Goal: Task Accomplishment & Management: Use online tool/utility

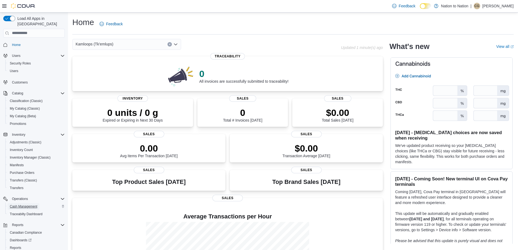
click at [29, 204] on span "Cash Management" at bounding box center [23, 206] width 27 height 4
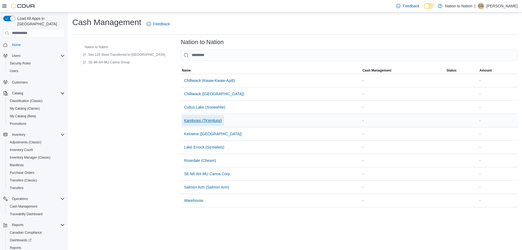
click at [184, 120] on span "Kamloops (Tk'emlups)" at bounding box center [203, 120] width 38 height 5
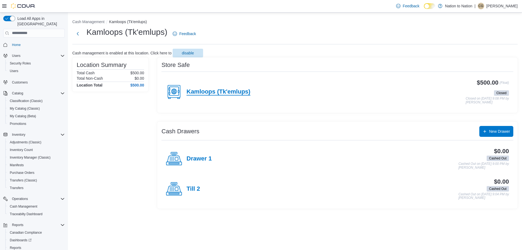
click at [213, 91] on h4 "Kamloops (Tk'emlups)" at bounding box center [218, 91] width 64 height 7
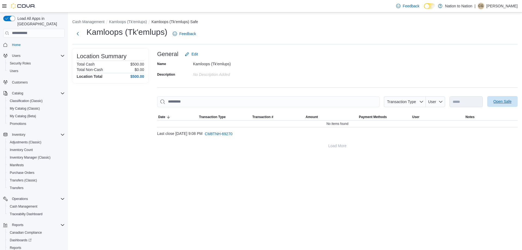
click at [500, 100] on span "Open Safe" at bounding box center [502, 101] width 18 height 5
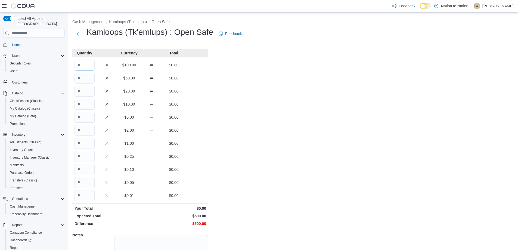
click at [90, 64] on input "Quantity" at bounding box center [84, 65] width 20 height 11
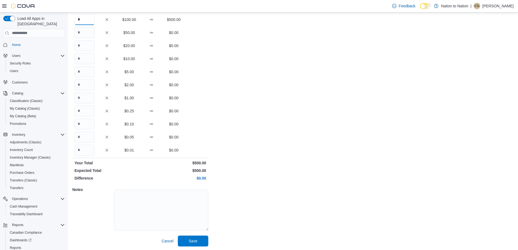
scroll to position [46, 0]
type input "*"
click at [195, 235] on span "Save" at bounding box center [193, 239] width 24 height 11
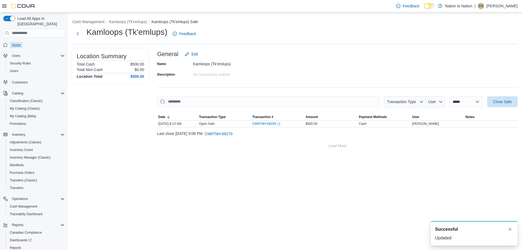
click at [21, 42] on link "Home" at bounding box center [16, 45] width 13 height 7
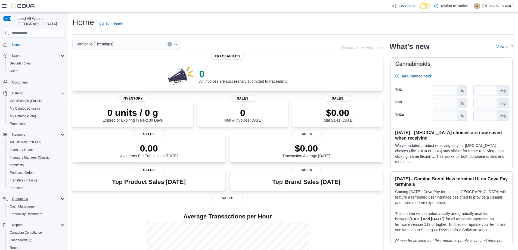
click at [30, 197] on button "Operations" at bounding box center [34, 199] width 66 height 8
click at [29, 204] on span "Cash Management" at bounding box center [23, 206] width 27 height 4
